Goal: Information Seeking & Learning: Find specific fact

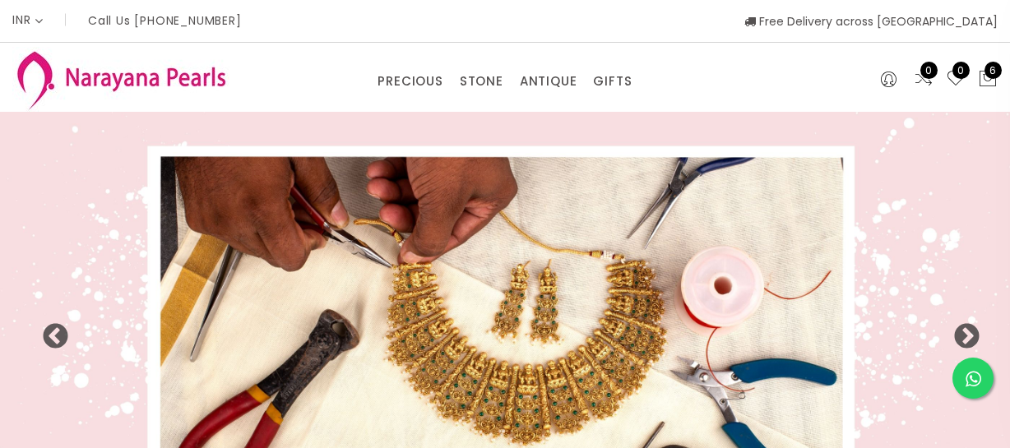
select select "INR"
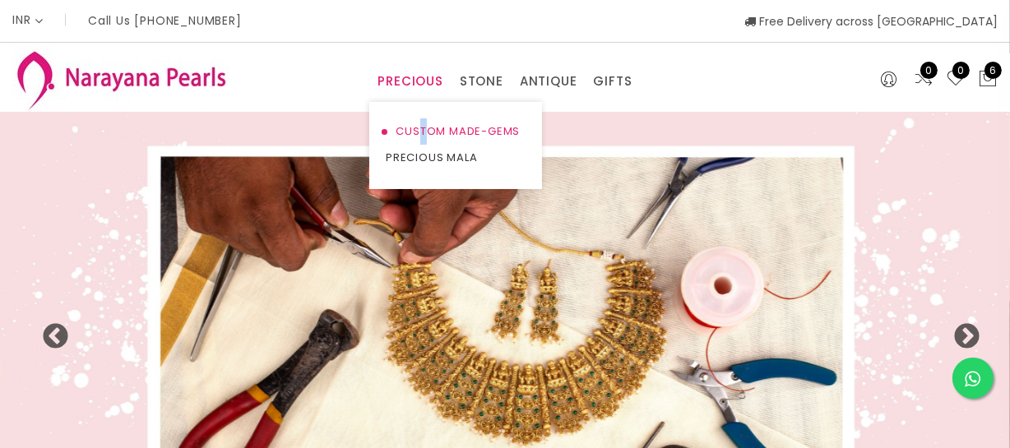
click at [425, 126] on link "CUSTOM MADE-GEMS" at bounding box center [456, 131] width 140 height 26
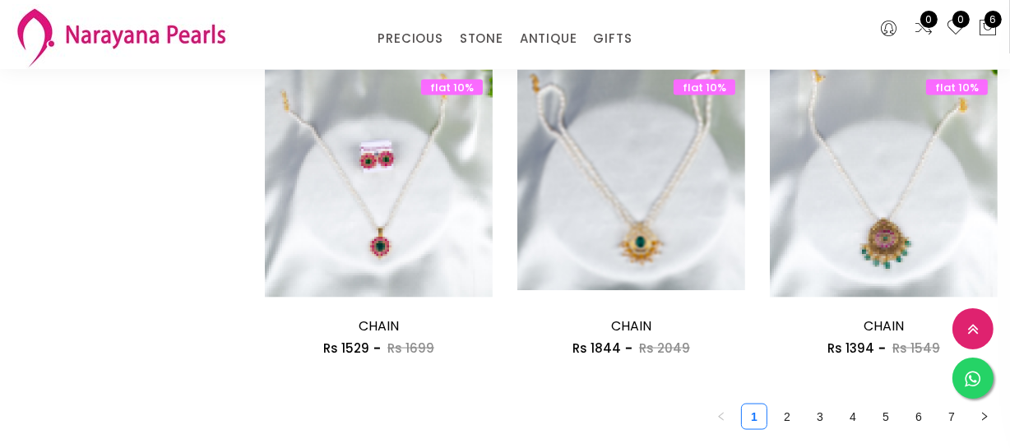
scroll to position [2168, 0]
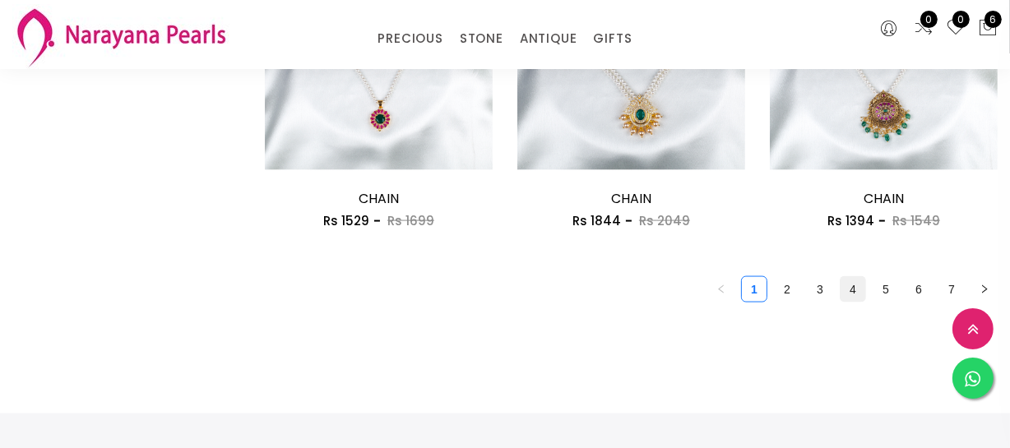
click at [851, 289] on link "4" at bounding box center [853, 289] width 25 height 25
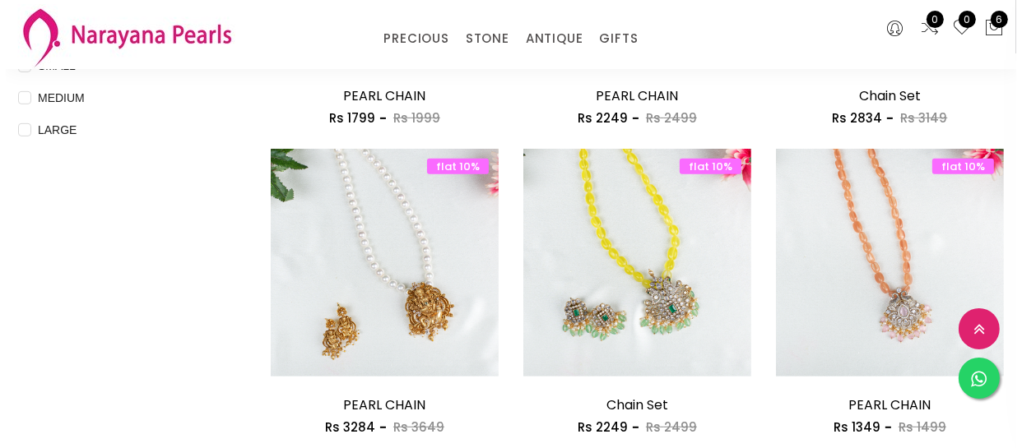
scroll to position [598, 0]
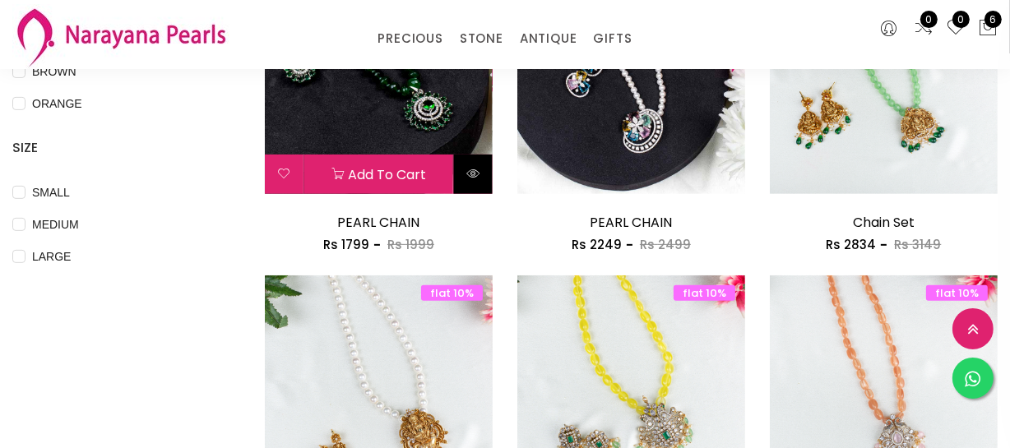
click at [469, 175] on icon at bounding box center [472, 173] width 13 height 13
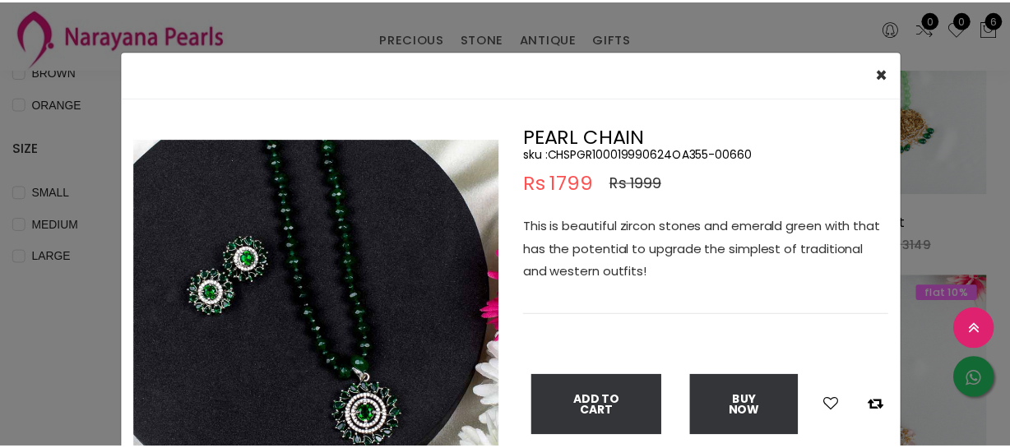
scroll to position [159, 0]
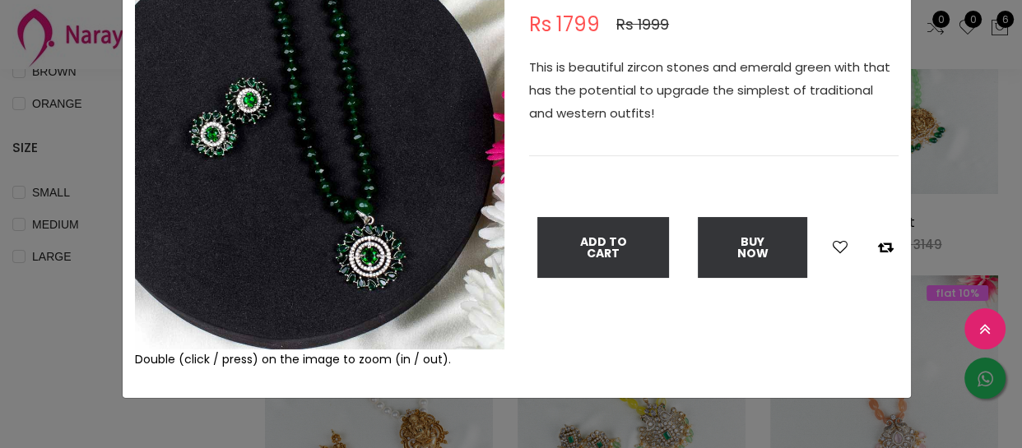
click at [45, 361] on div "× Close Double (click / press) on the image to zoom (in / out). PEARL CHAIN sku…" at bounding box center [511, 224] width 1022 height 448
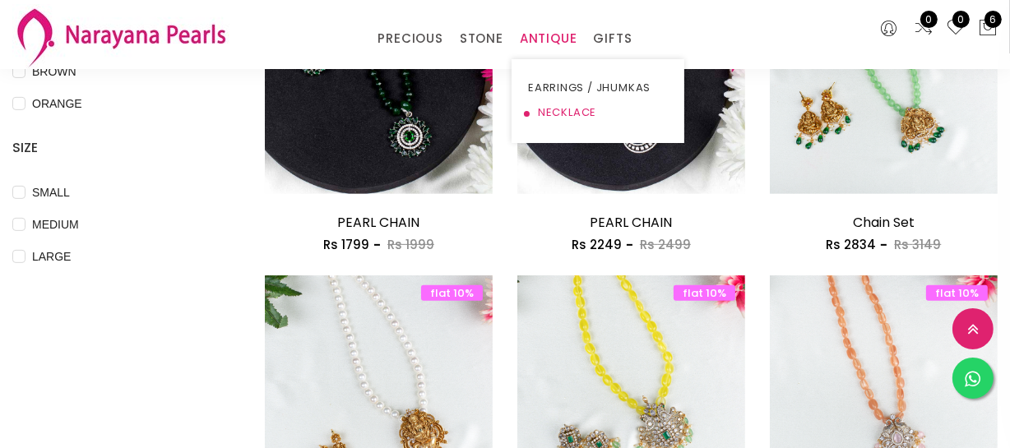
click at [551, 108] on link "NECKLACE" at bounding box center [598, 112] width 140 height 25
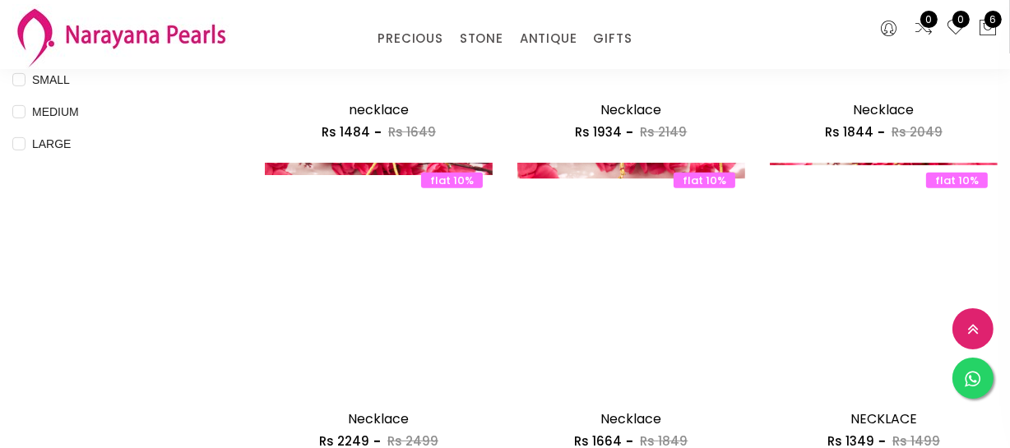
scroll to position [748, 0]
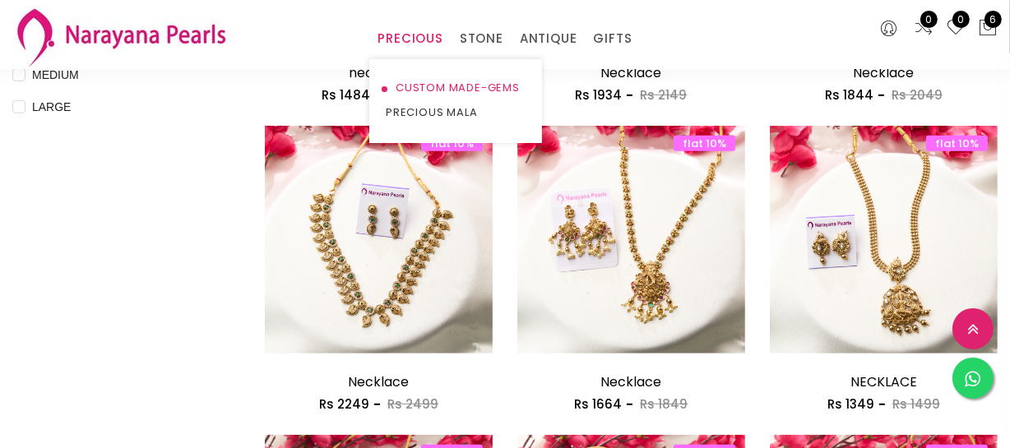
click at [409, 79] on link "CUSTOM MADE-GEMS" at bounding box center [456, 88] width 140 height 25
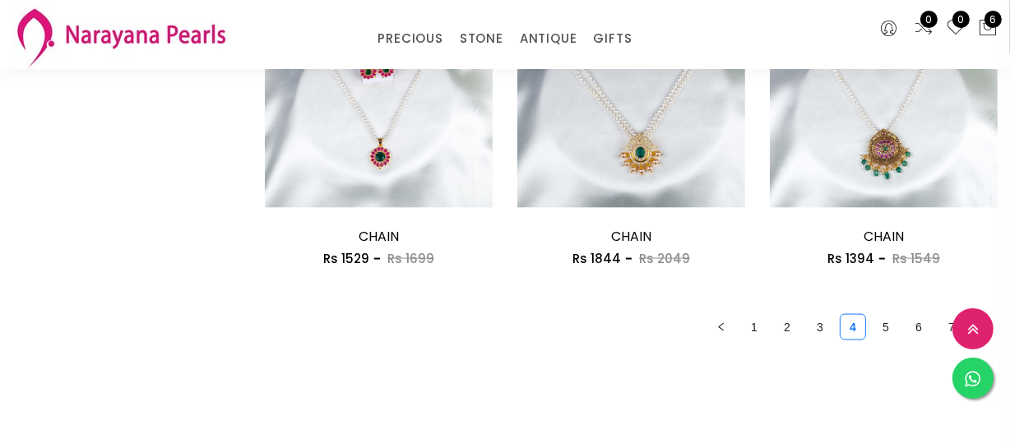
scroll to position [2168, 0]
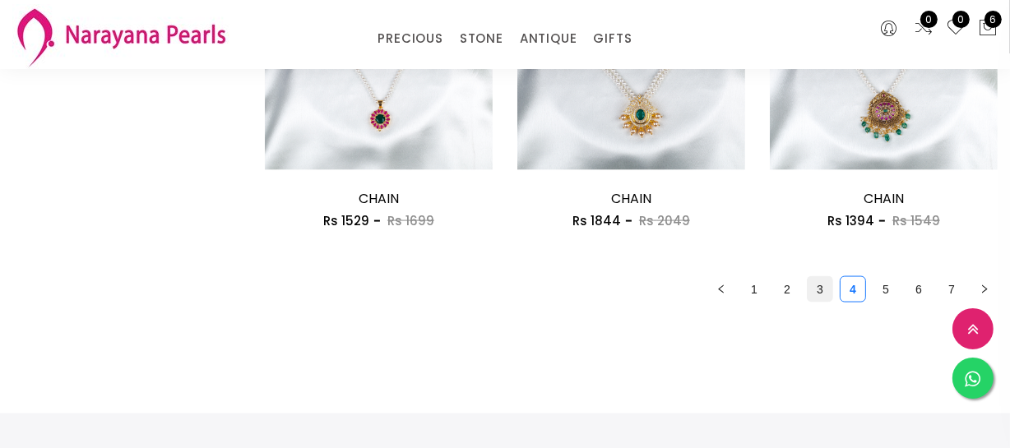
click at [828, 287] on link "3" at bounding box center [820, 289] width 25 height 25
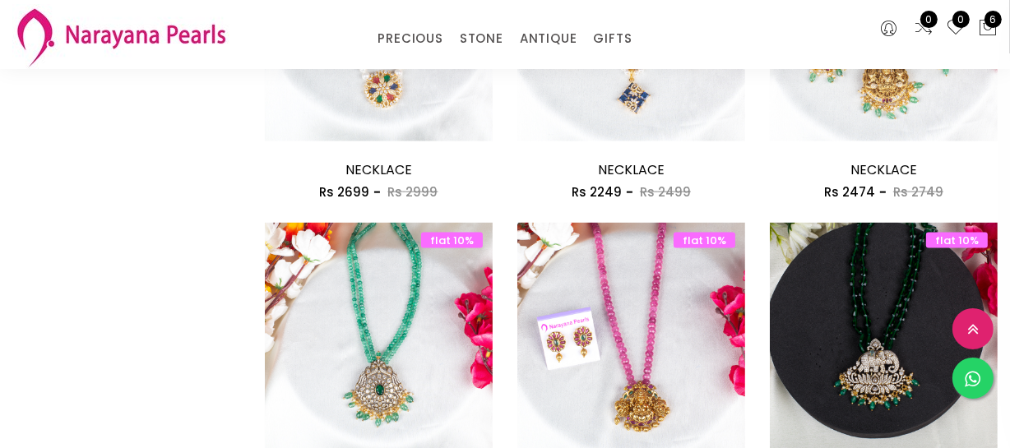
scroll to position [2019, 0]
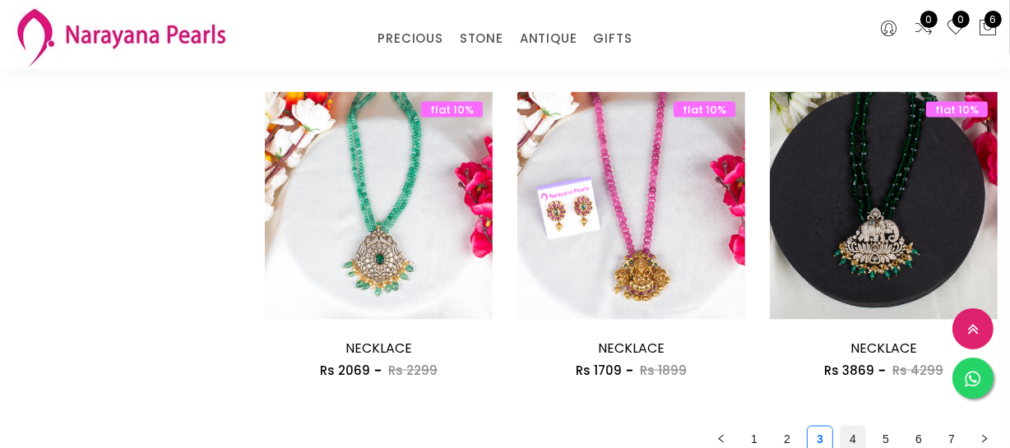
click at [851, 435] on link "4" at bounding box center [853, 439] width 25 height 25
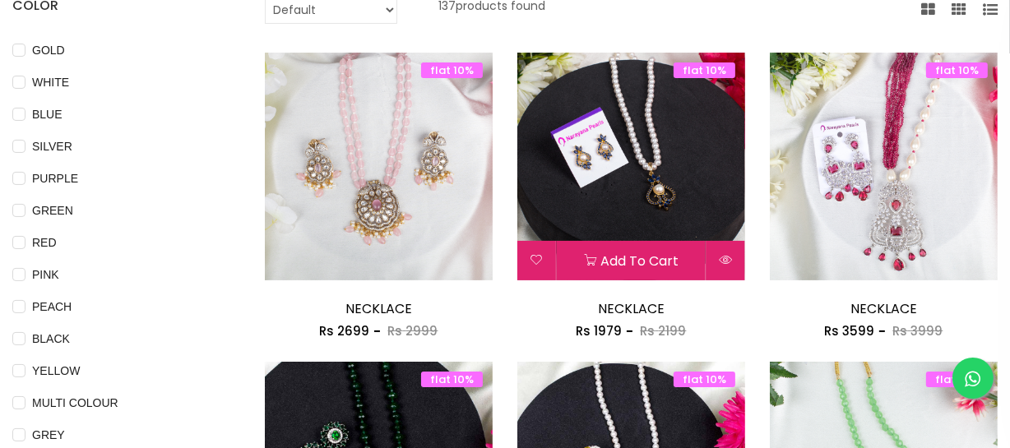
scroll to position [523, 0]
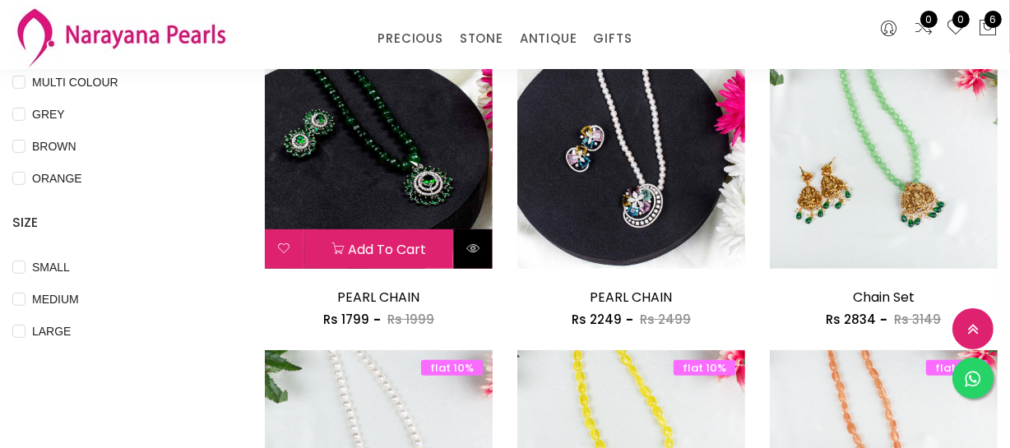
click at [469, 242] on icon at bounding box center [472, 248] width 13 height 13
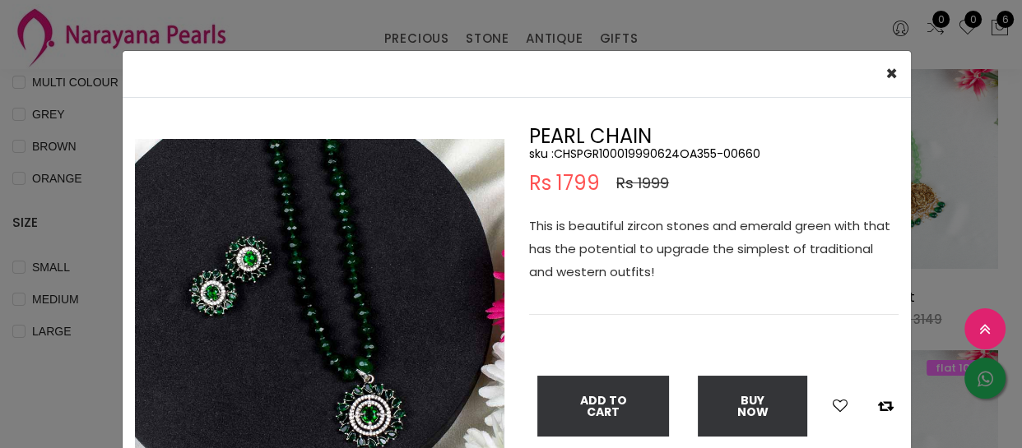
click at [588, 154] on h5 "sku : CHSPGR100019990624OA355-00660" at bounding box center [713, 153] width 369 height 15
copy h5 "CHSPGR100019990624OA355"
click at [80, 289] on div "× Close Double (click / press) on the image to zoom (in / out). PEARL CHAIN sku…" at bounding box center [511, 224] width 1022 height 448
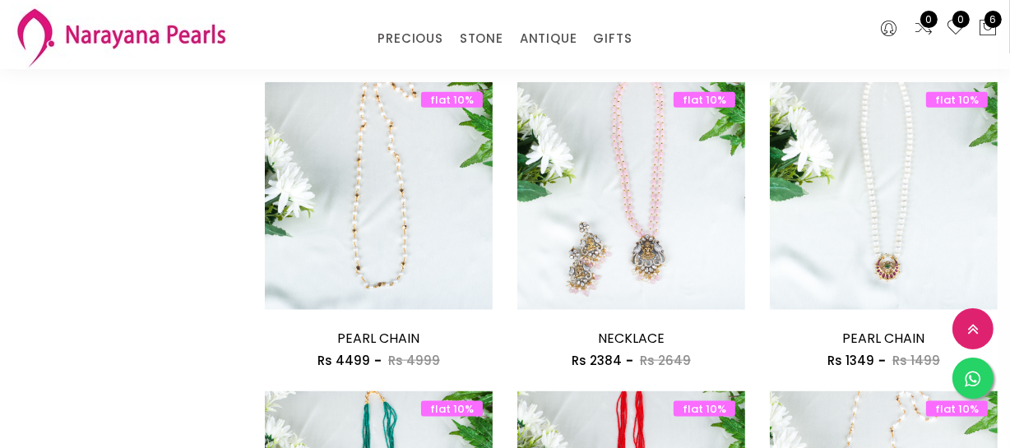
scroll to position [2168, 0]
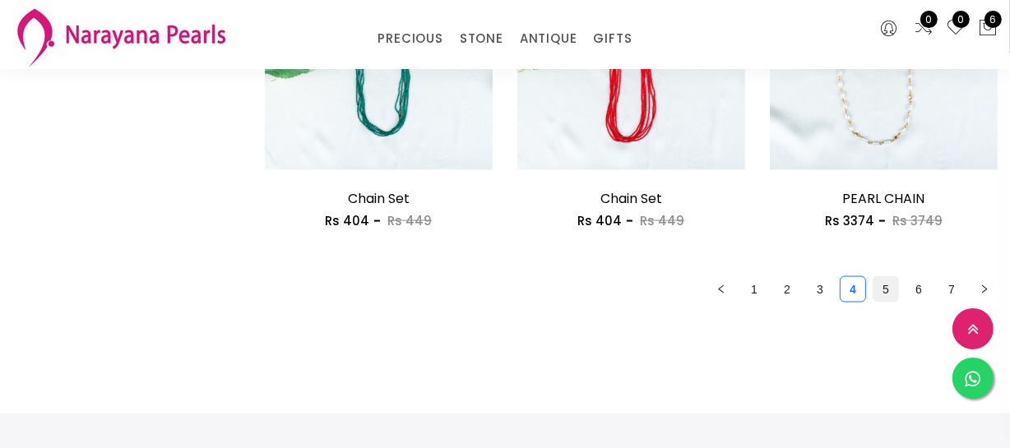
click at [880, 290] on link "5" at bounding box center [886, 289] width 25 height 25
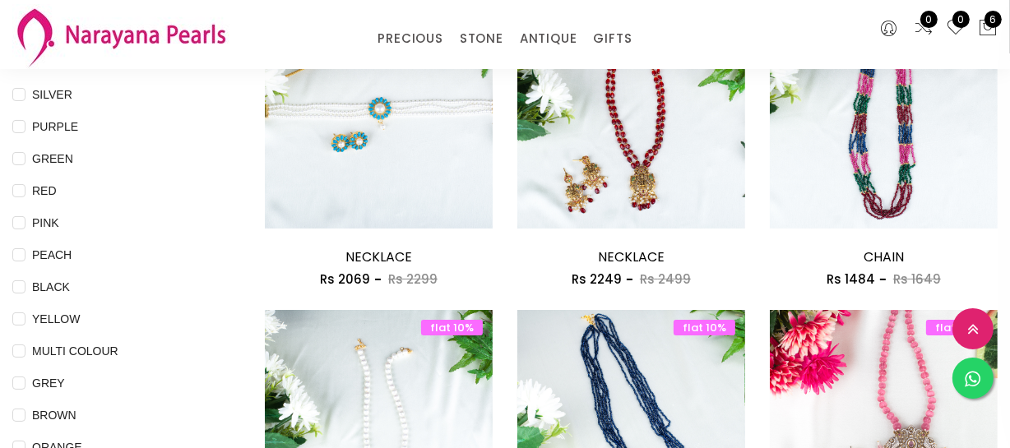
scroll to position [448, 0]
